Goal: Task Accomplishment & Management: Use online tool/utility

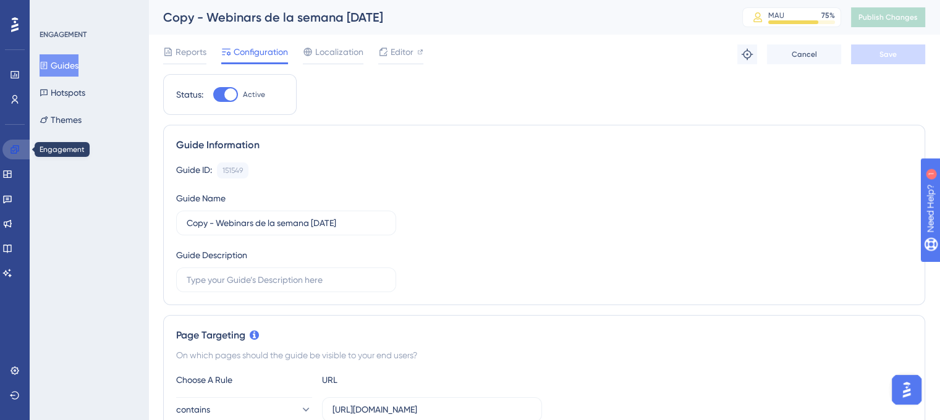
click at [19, 150] on icon at bounding box center [15, 149] width 8 height 8
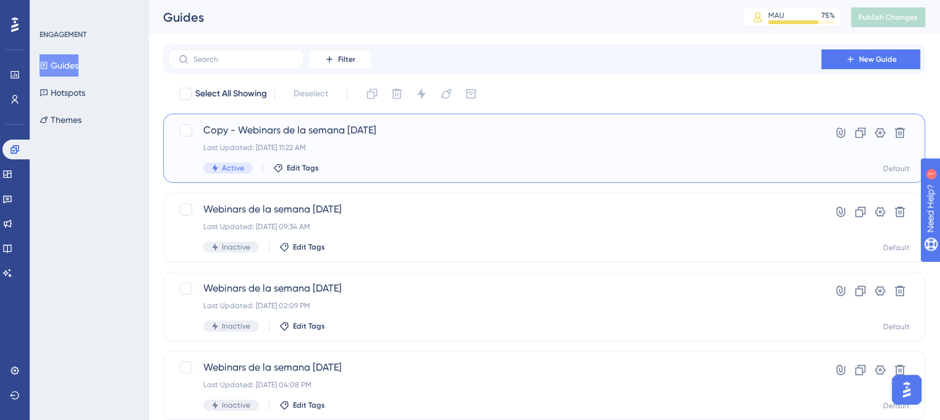
click at [384, 160] on div "Copy - Webinars de la semana [DATE] Last Updated: [DATE] 11:22 AM Active Edit T…" at bounding box center [494, 148] width 583 height 51
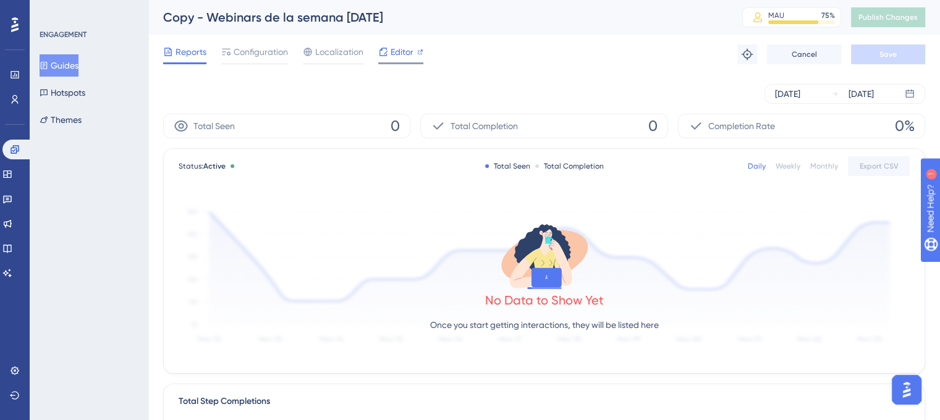
click at [394, 54] on span "Editor" at bounding box center [402, 51] width 23 height 15
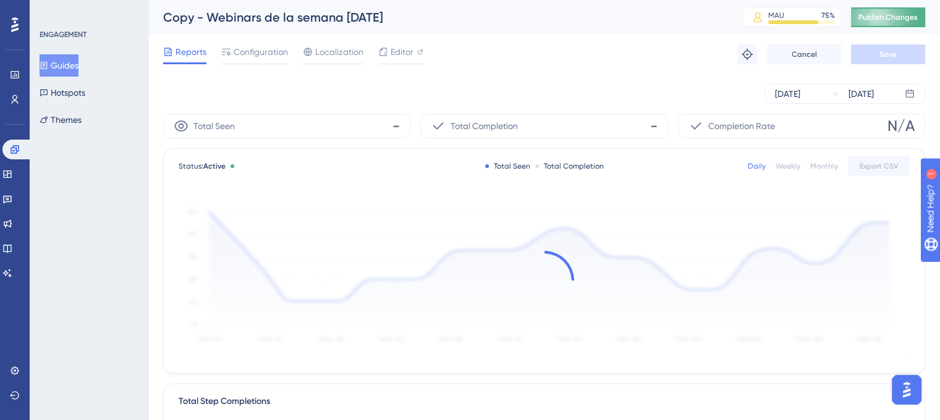
click at [897, 22] on button "Publish Changes" at bounding box center [888, 17] width 74 height 20
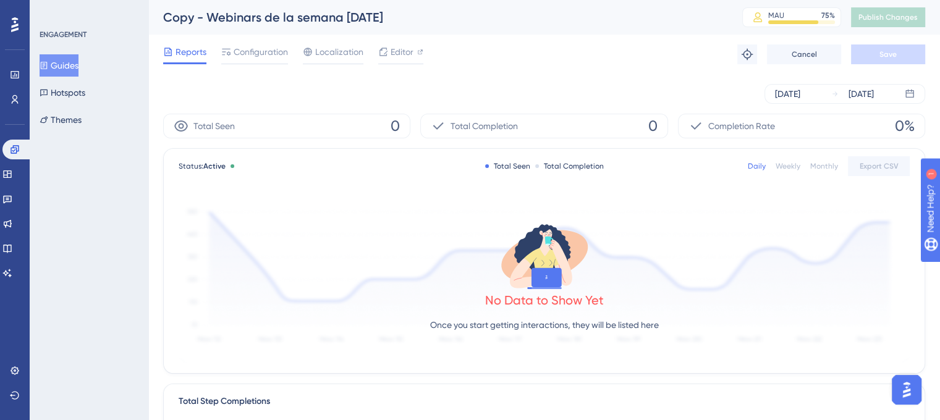
click at [510, 80] on div "[DATE] [DATE]" at bounding box center [544, 94] width 762 height 40
click at [20, 70] on link at bounding box center [15, 75] width 10 height 20
